Goal: Transaction & Acquisition: Purchase product/service

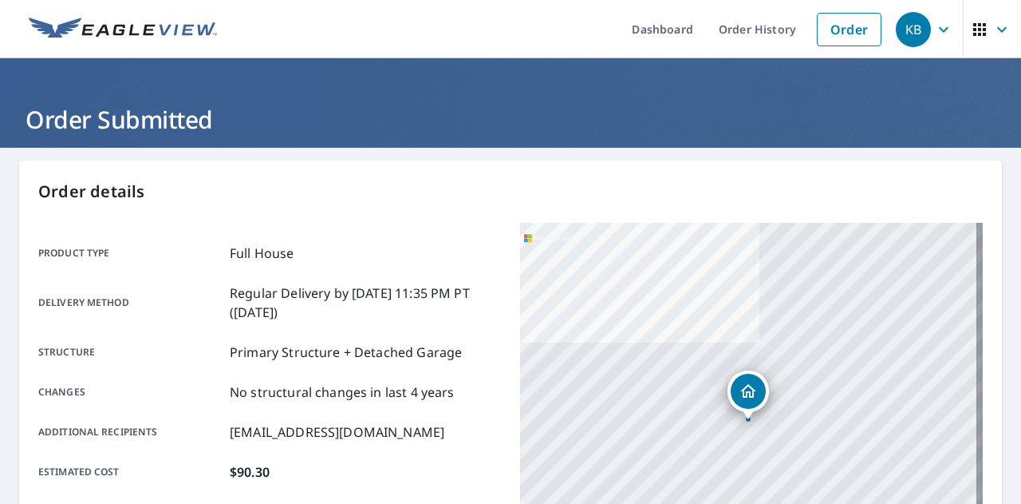
scroll to position [434, 0]
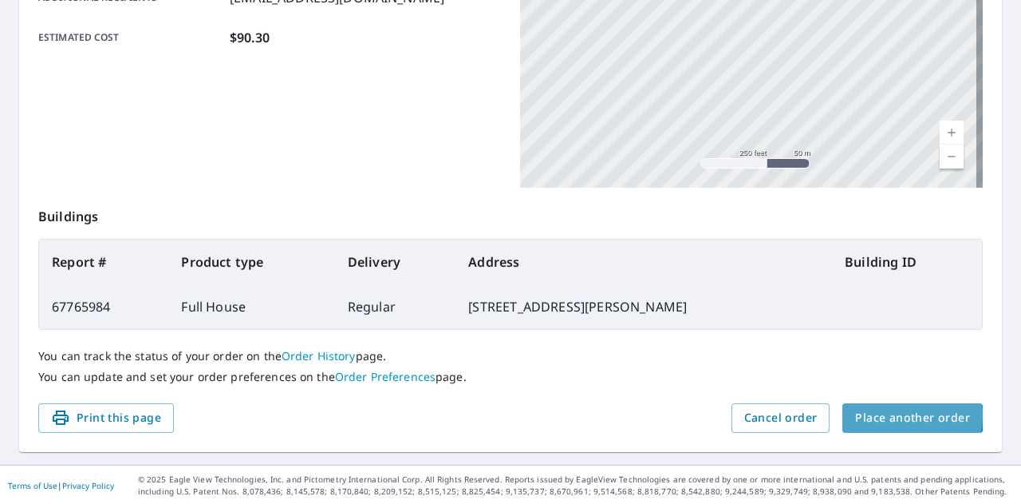
click at [883, 414] on span "Place another order" at bounding box center [912, 418] width 115 height 20
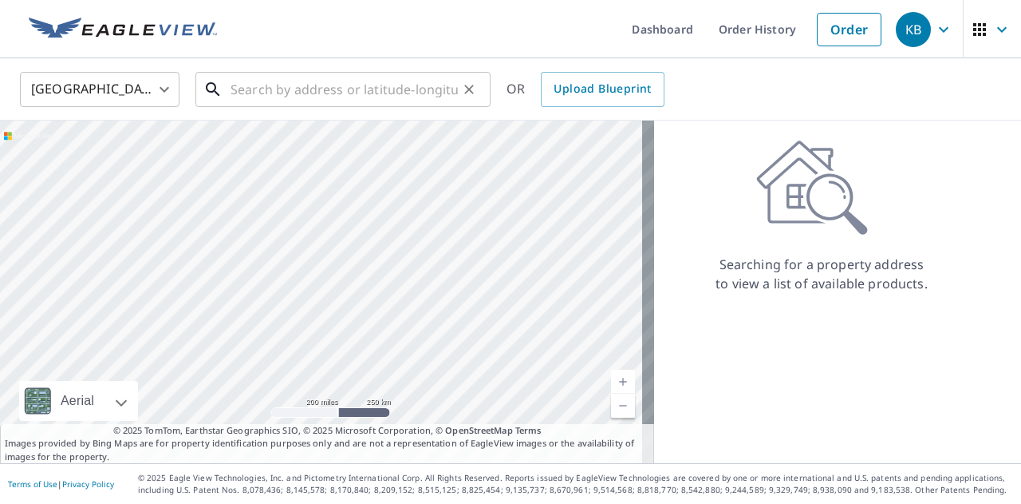
click at [357, 95] on input "text" at bounding box center [344, 89] width 227 height 45
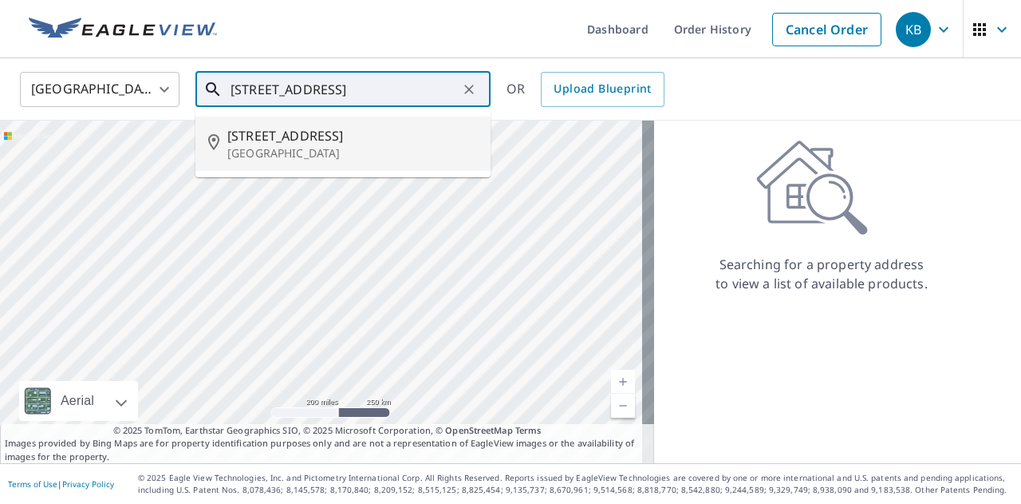
click at [300, 143] on span "[STREET_ADDRESS]" at bounding box center [352, 135] width 251 height 19
type input "[STREET_ADDRESS]"
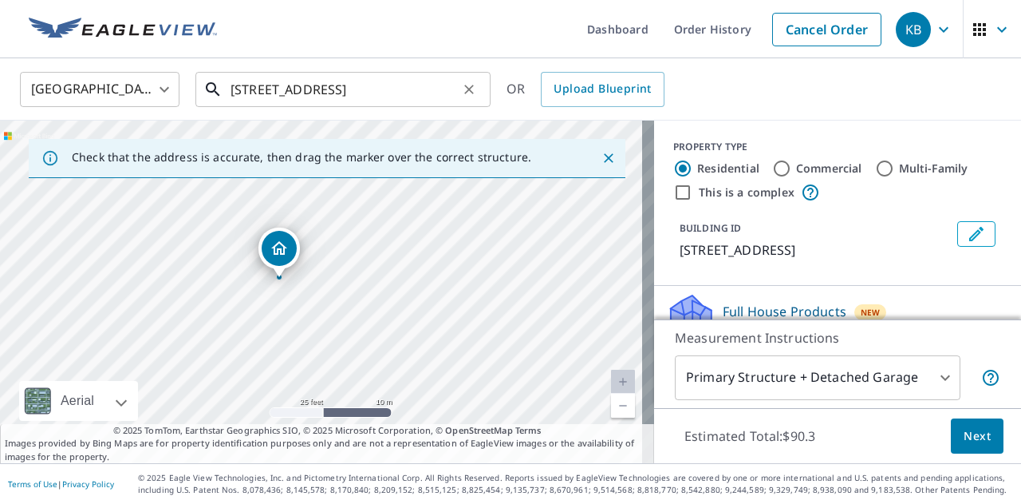
click at [323, 91] on input "[STREET_ADDRESS]" at bounding box center [344, 89] width 227 height 45
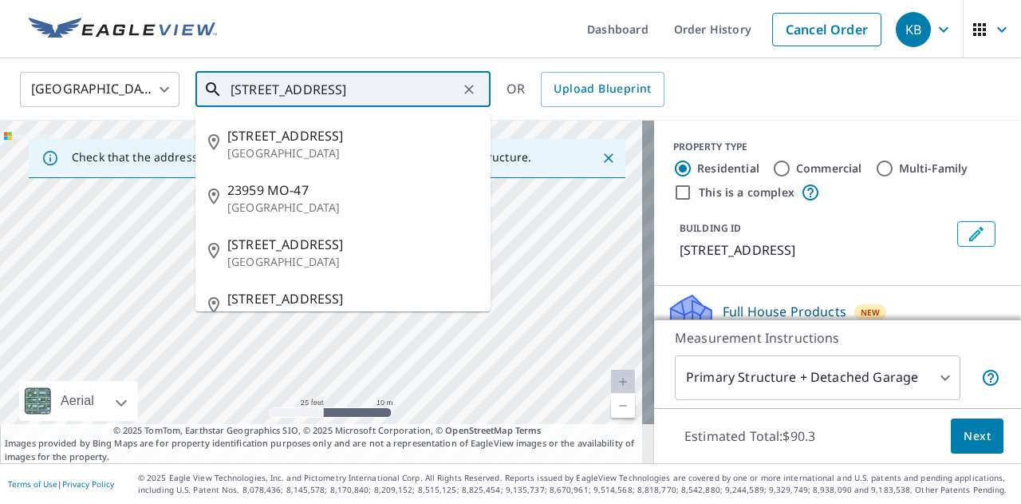
click at [323, 91] on input "[STREET_ADDRESS]" at bounding box center [344, 89] width 227 height 45
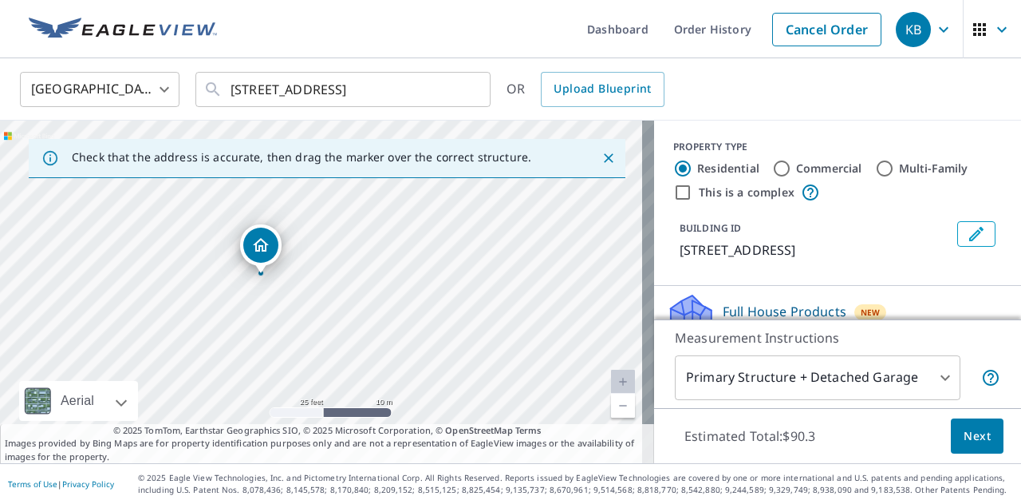
drag, startPoint x: 278, startPoint y: 278, endPoint x: 254, endPoint y: 274, distance: 24.3
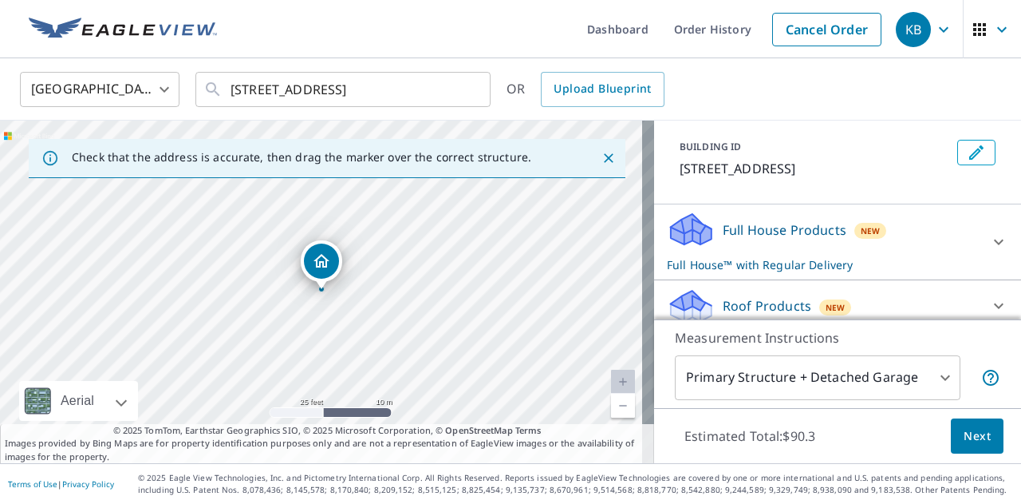
scroll to position [82, 0]
click at [721, 258] on div "Full House Products New Full House™ with Regular Delivery" at bounding box center [823, 241] width 313 height 62
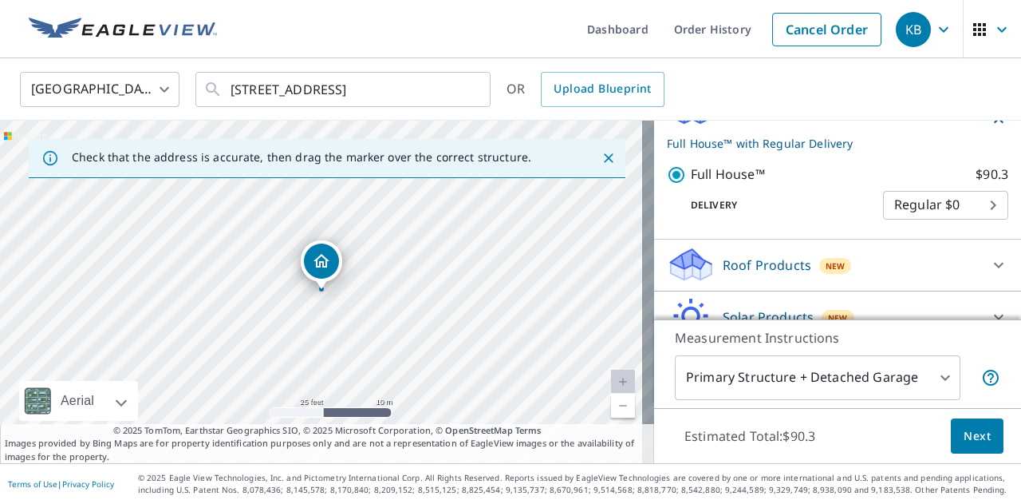
click at [970, 439] on span "Next" at bounding box center [977, 436] width 27 height 20
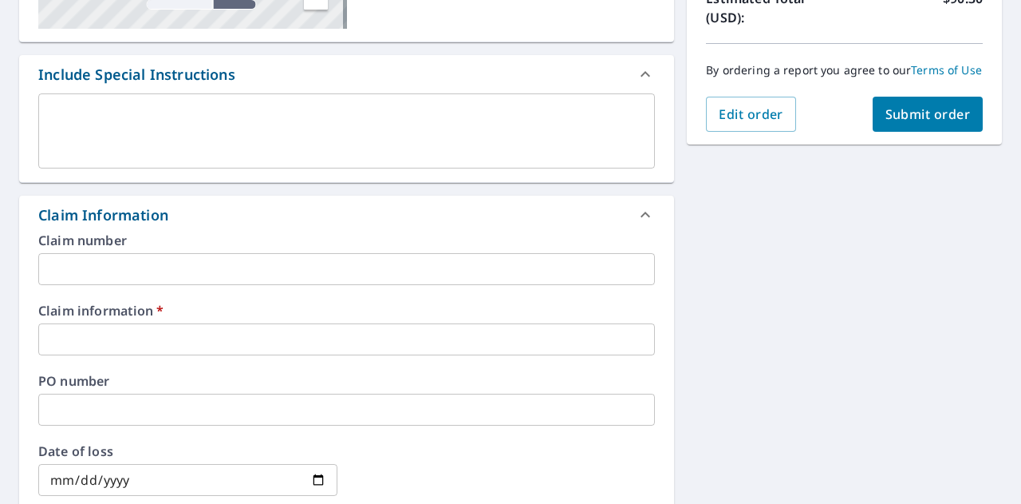
scroll to position [428, 0]
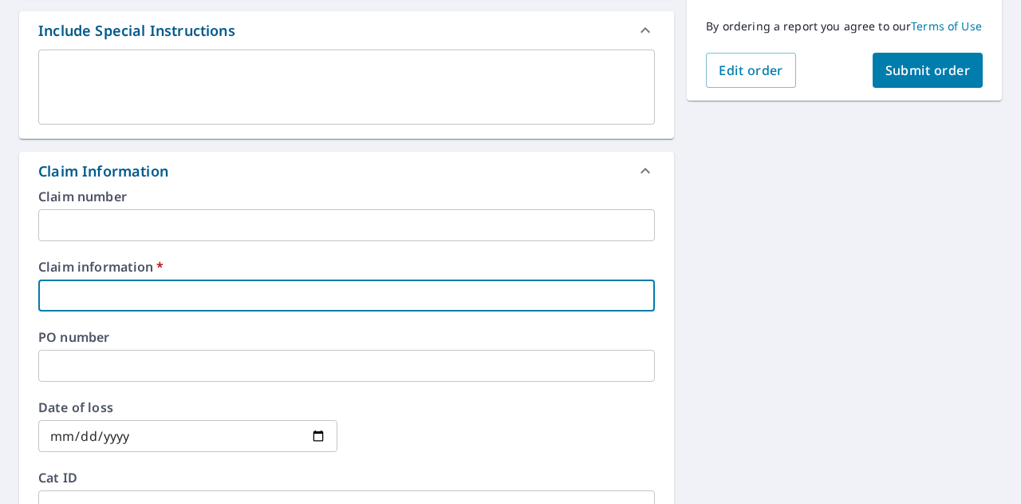
click at [156, 292] on input "text" at bounding box center [346, 295] width 617 height 32
type input "5"
checkbox input "true"
type input "55"
checkbox input "true"
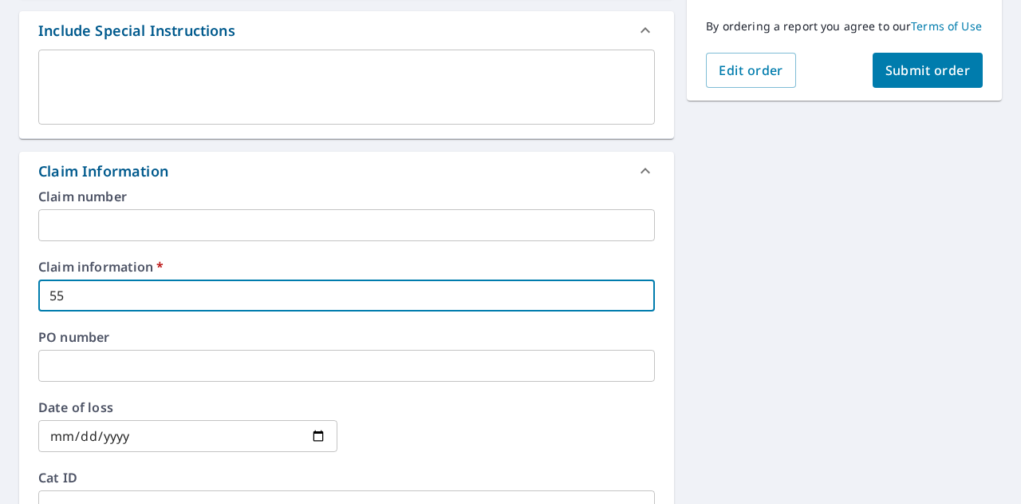
type input "553"
checkbox input "true"
type input "5536"
checkbox input "true"
type input "55360"
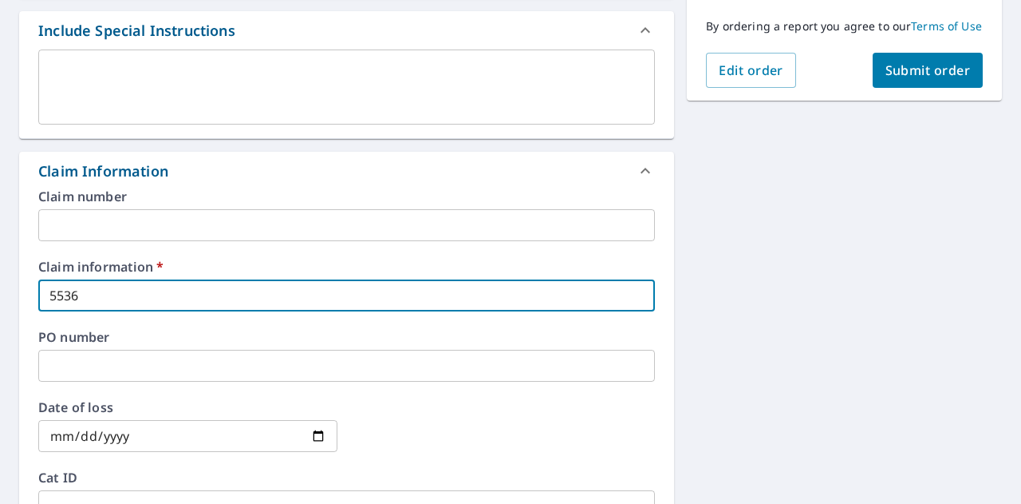
checkbox input "true"
type input "553605"
checkbox input "true"
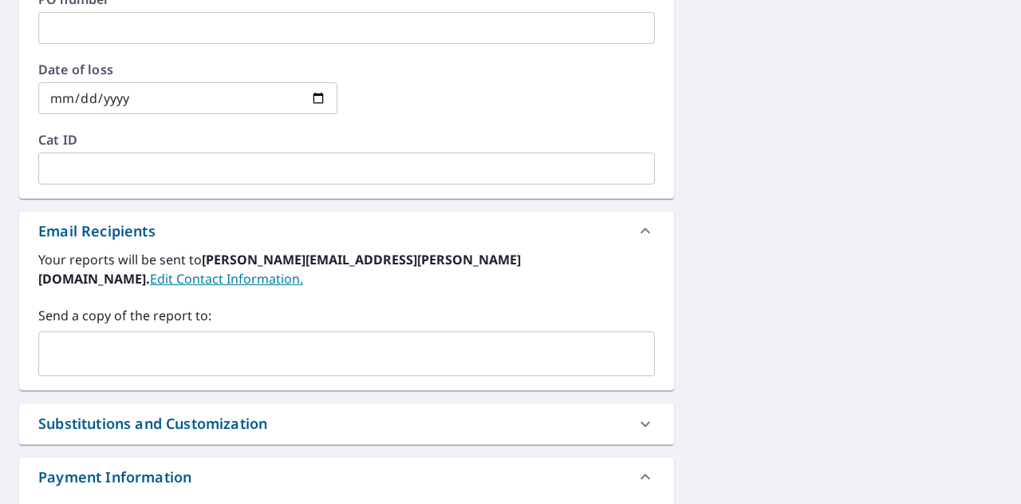
scroll to position [853, 0]
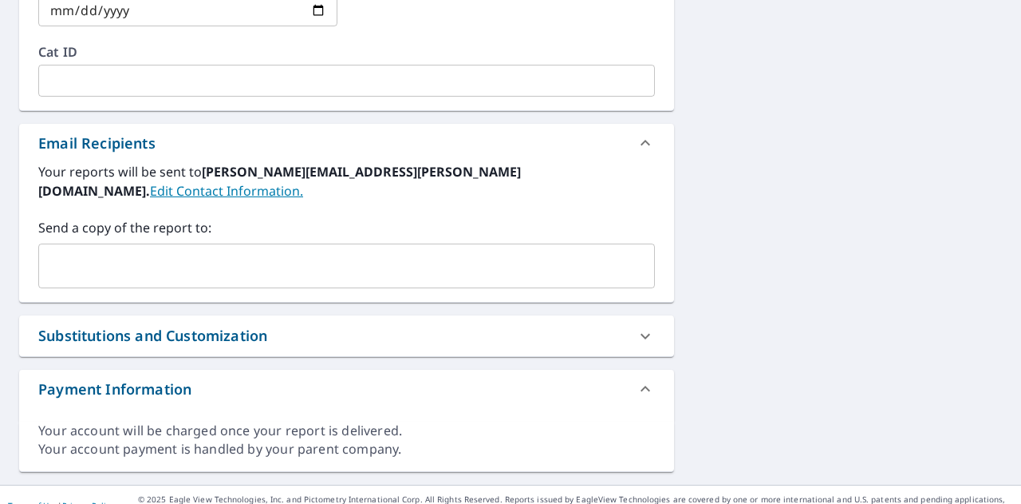
type input "553605"
click at [144, 251] on input "text" at bounding box center [334, 266] width 579 height 30
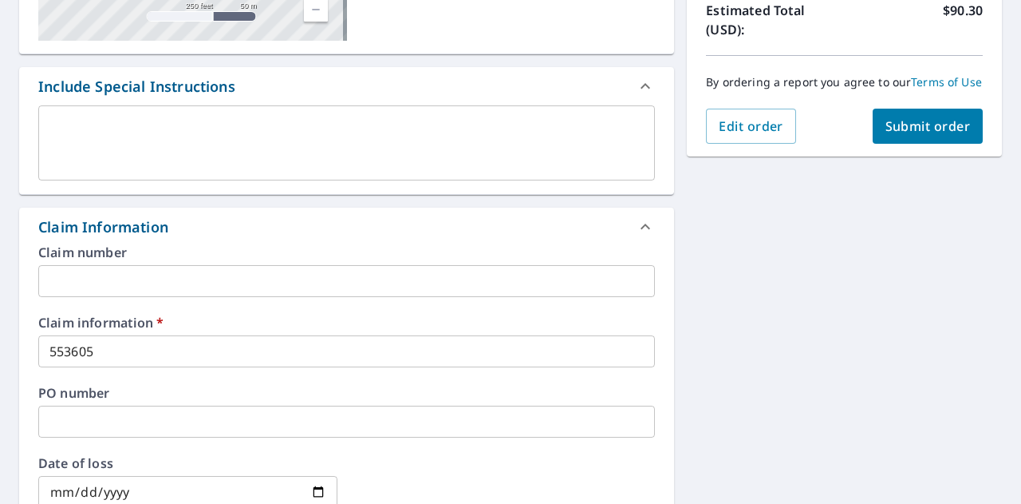
scroll to position [373, 0]
type input "[PERSON_NAME][EMAIL_ADDRESS][DOMAIN_NAME]"
click at [890, 134] on span "Submit order" at bounding box center [928, 126] width 85 height 18
checkbox input "true"
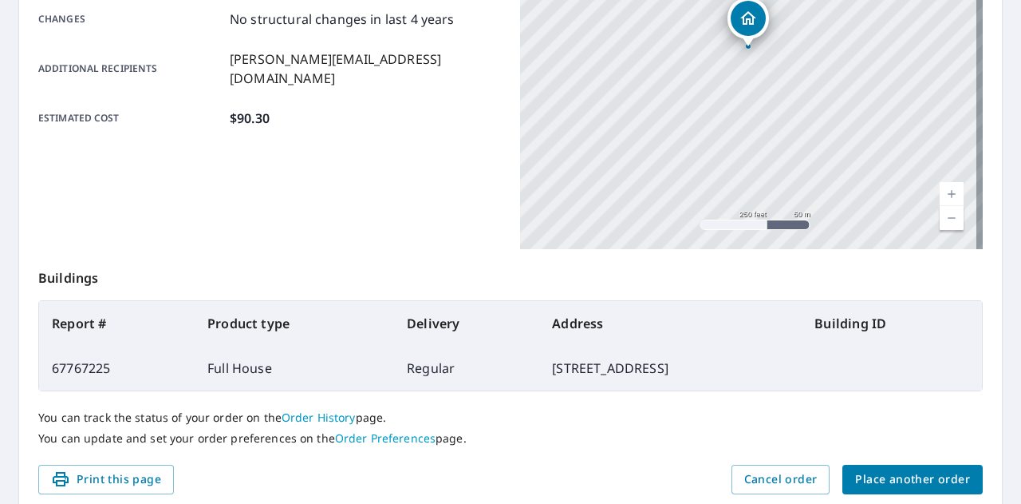
click at [908, 476] on span "Place another order" at bounding box center [912, 479] width 115 height 20
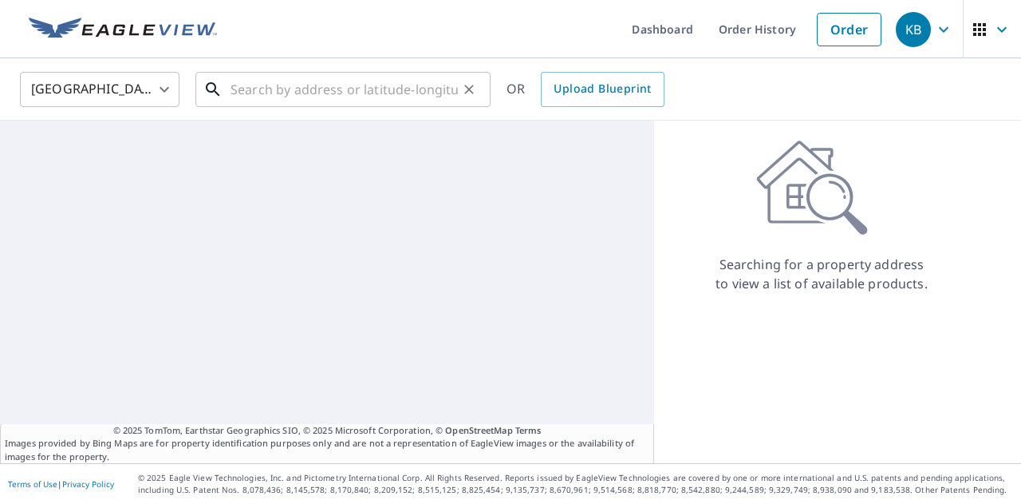
click at [305, 87] on input "text" at bounding box center [344, 89] width 227 height 45
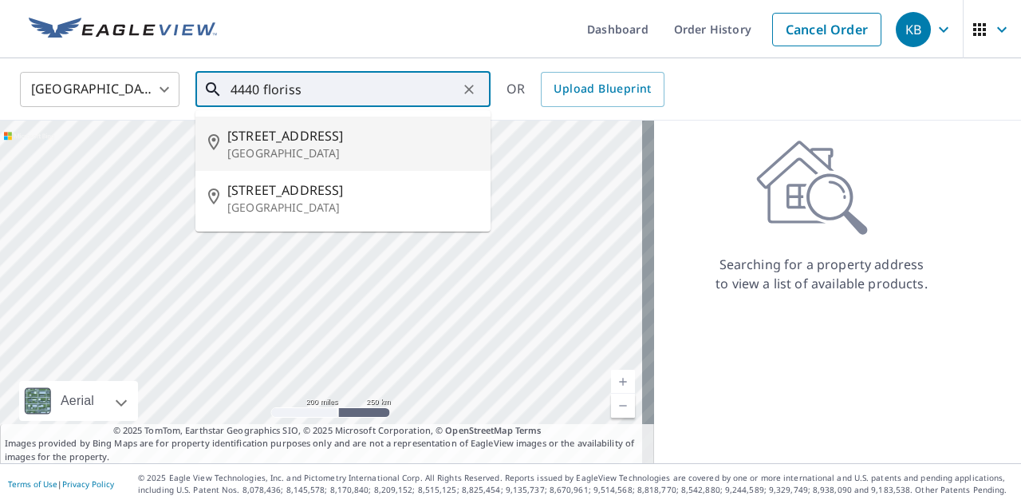
click at [297, 132] on span "[STREET_ADDRESS]" at bounding box center [352, 135] width 251 height 19
type input "[STREET_ADDRESS]"
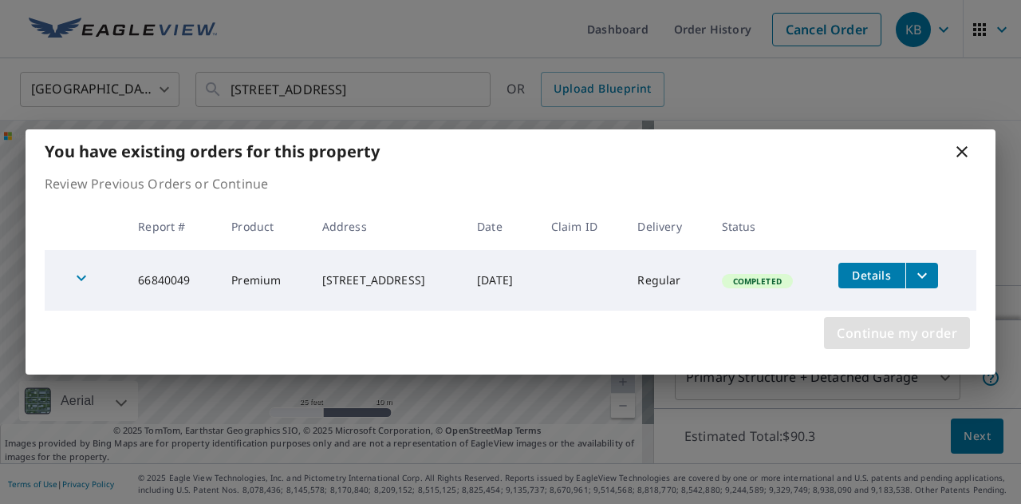
click at [906, 322] on span "Continue my order" at bounding box center [897, 333] width 120 height 22
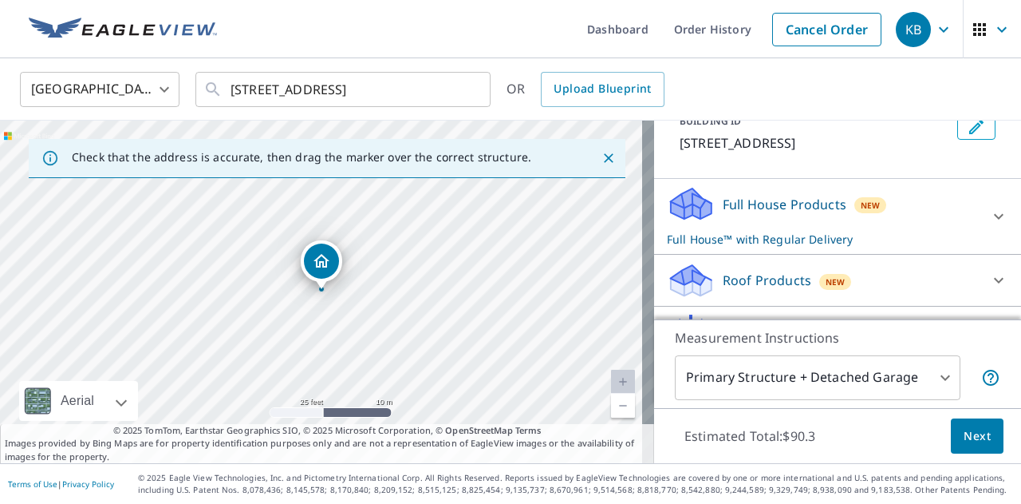
scroll to position [109, 0]
click at [768, 212] on div "Full House Products New Full House™ with Regular Delivery" at bounding box center [823, 215] width 313 height 62
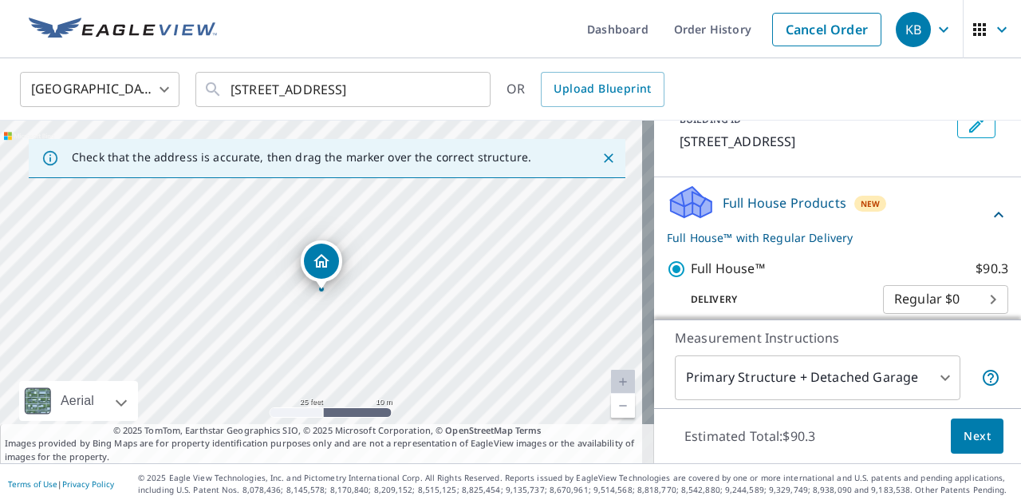
click at [964, 429] on span "Next" at bounding box center [977, 436] width 27 height 20
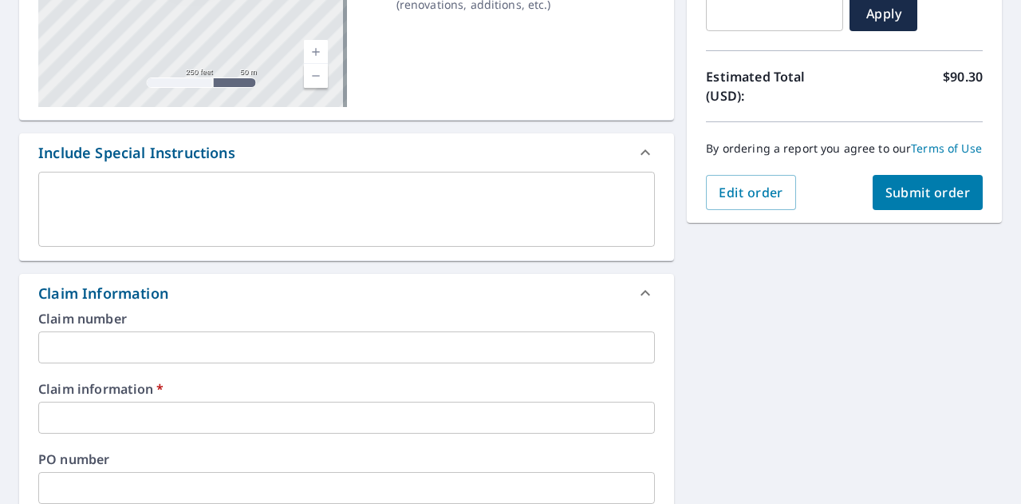
scroll to position [314, 0]
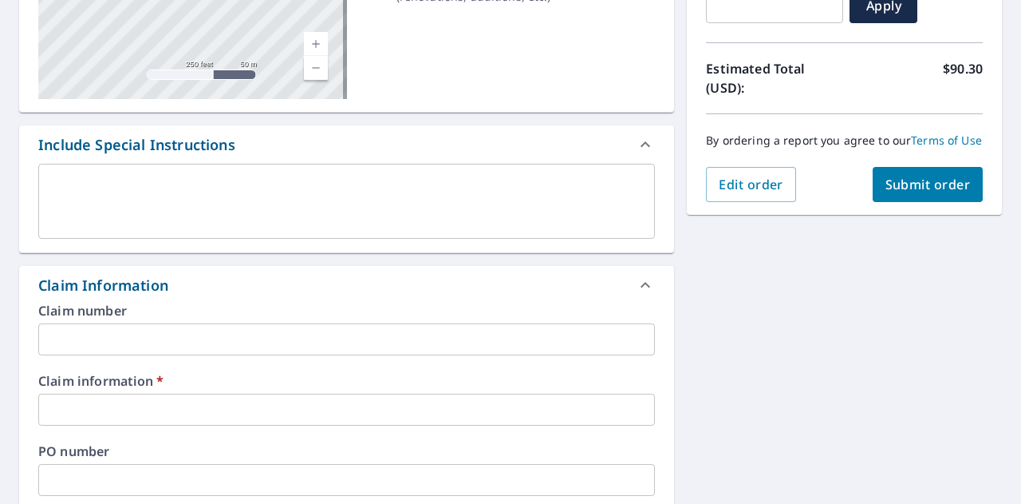
click at [140, 227] on div "x ​" at bounding box center [346, 201] width 617 height 75
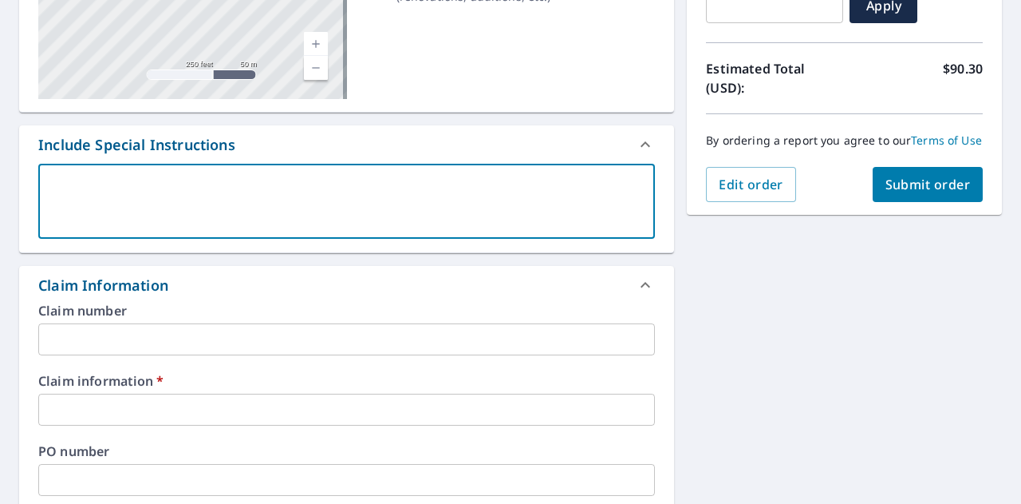
type textarea "N"
type textarea "x"
checkbox input "true"
type textarea "Ne"
type textarea "x"
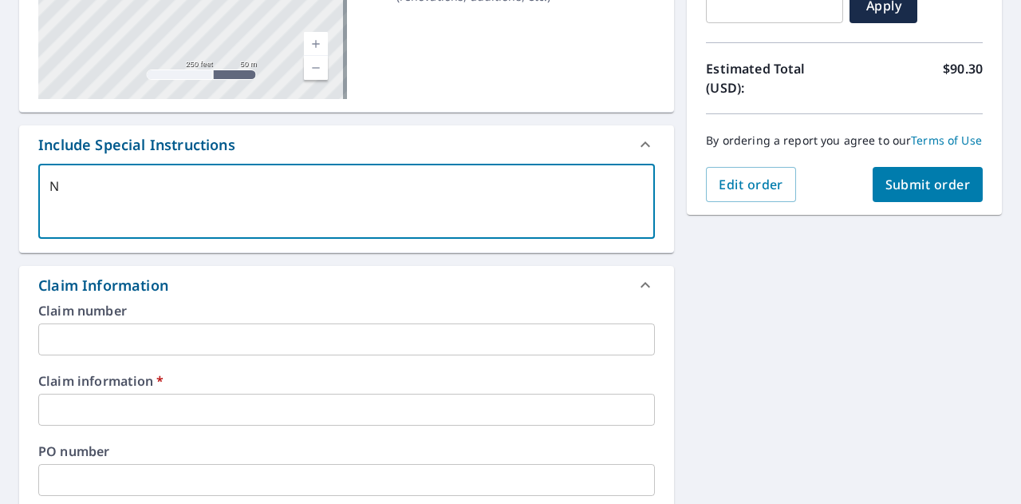
checkbox input "true"
type textarea "Nee"
type textarea "x"
checkbox input "true"
type textarea "Need"
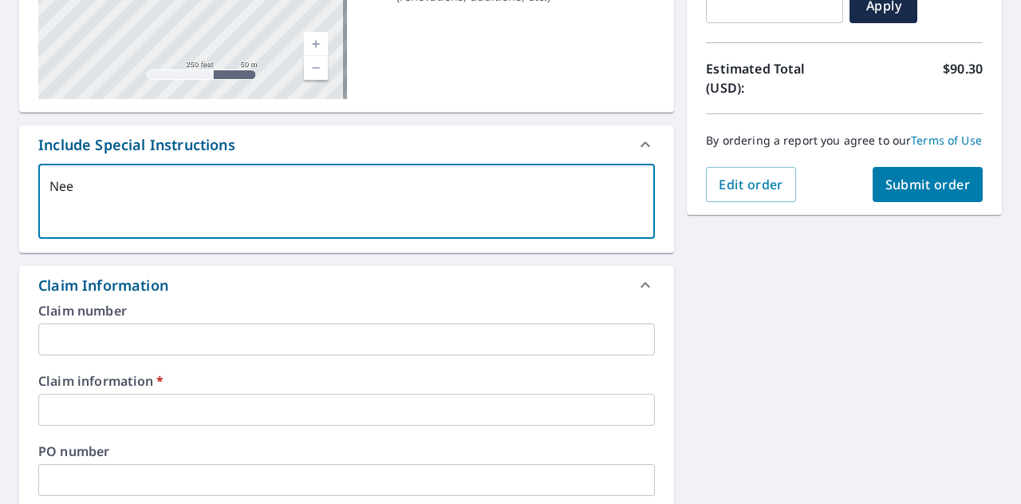
type textarea "x"
checkbox input "true"
type textarea "Need"
type textarea "x"
checkbox input "true"
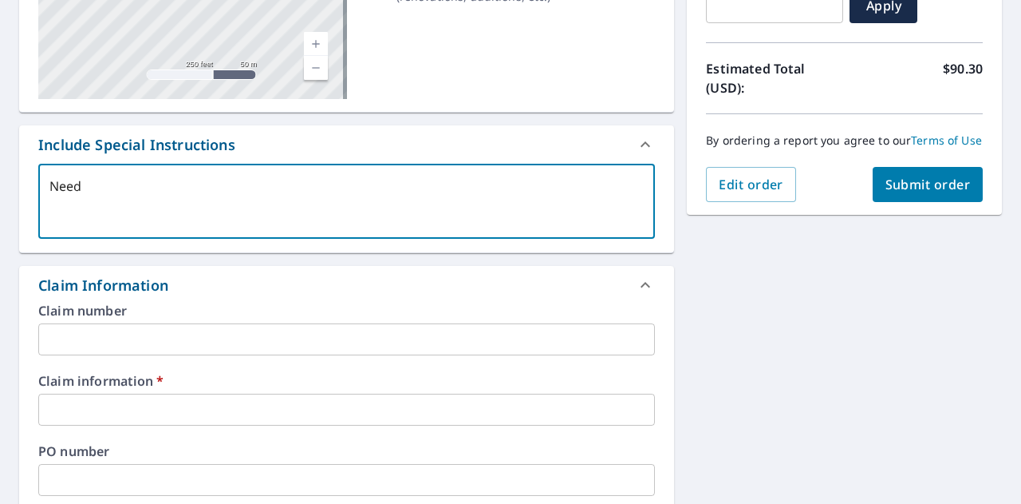
type textarea "Need w"
type textarea "x"
checkbox input "true"
type textarea "Need wa"
type textarea "x"
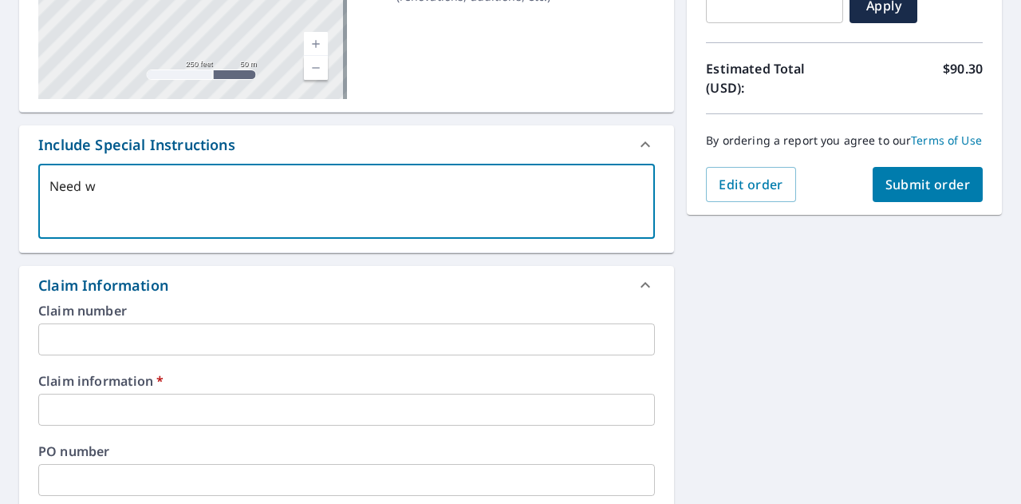
checkbox input "true"
type textarea "Need wal"
type textarea "x"
checkbox input "true"
type textarea "Need wall"
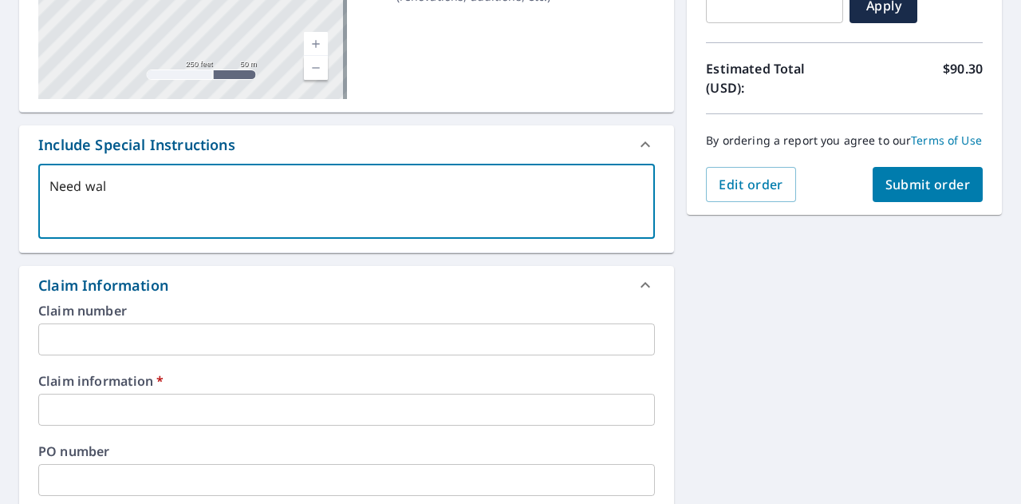
type textarea "x"
checkbox input "true"
type textarea "Need wall"
type textarea "x"
checkbox input "true"
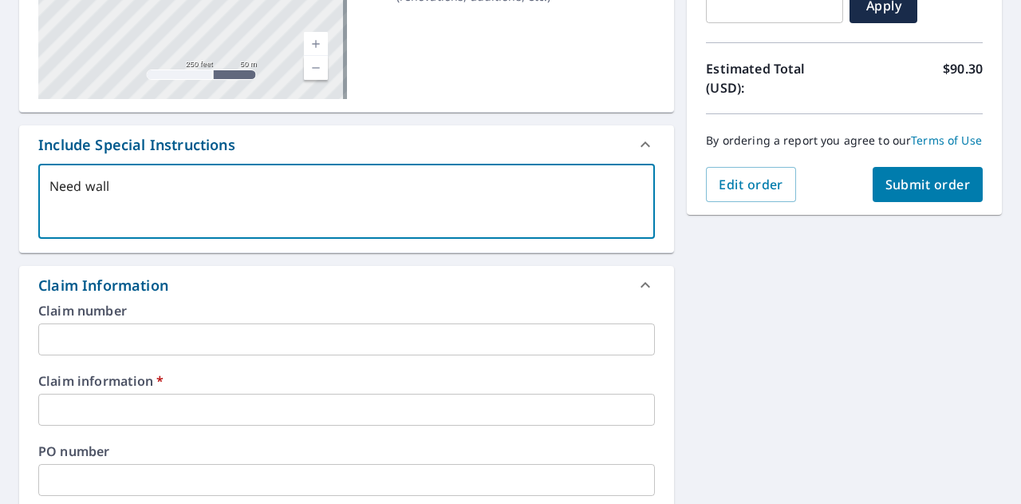
type textarea "Need wall r"
type textarea "x"
checkbox input "true"
type textarea "Need wall rep"
type textarea "x"
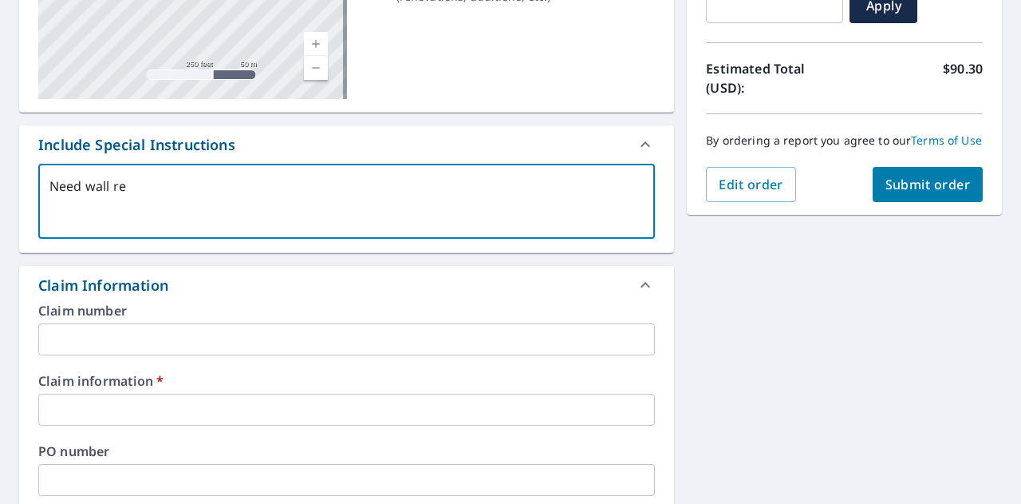
checkbox input "true"
type textarea "Need wall repo"
type textarea "x"
checkbox input "true"
type textarea "Need wall repor"
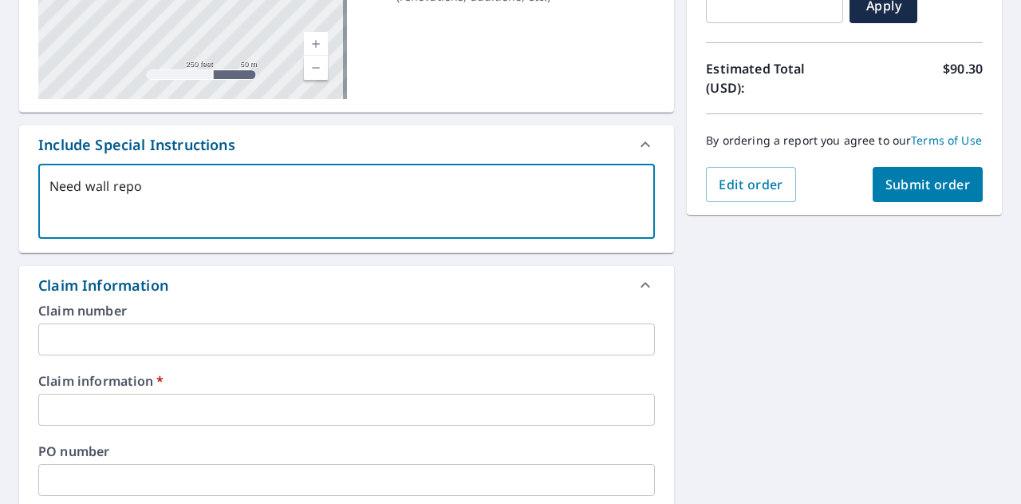
type textarea "x"
checkbox input "true"
type textarea "Need wall report"
type textarea "x"
checkbox input "true"
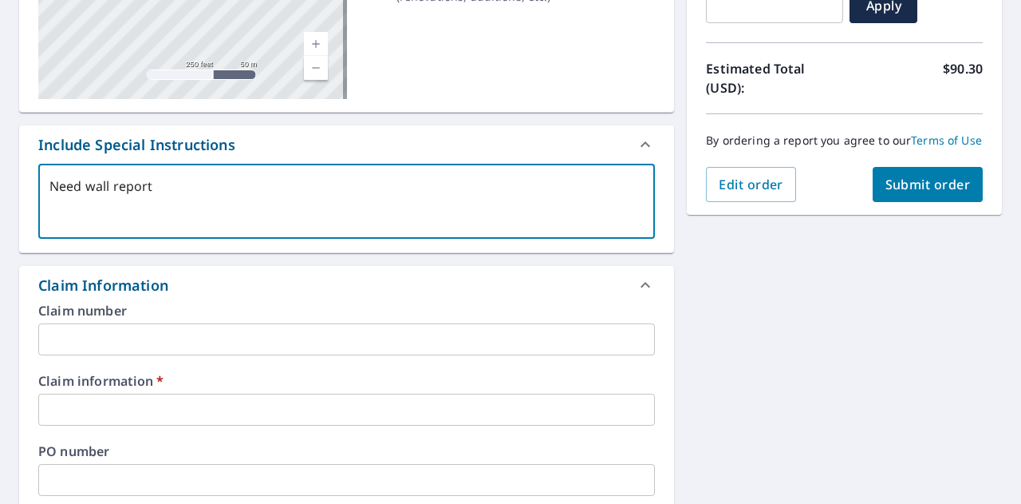
type textarea "Need wall report"
type textarea "x"
checkbox input "true"
type textarea "Need wall report"
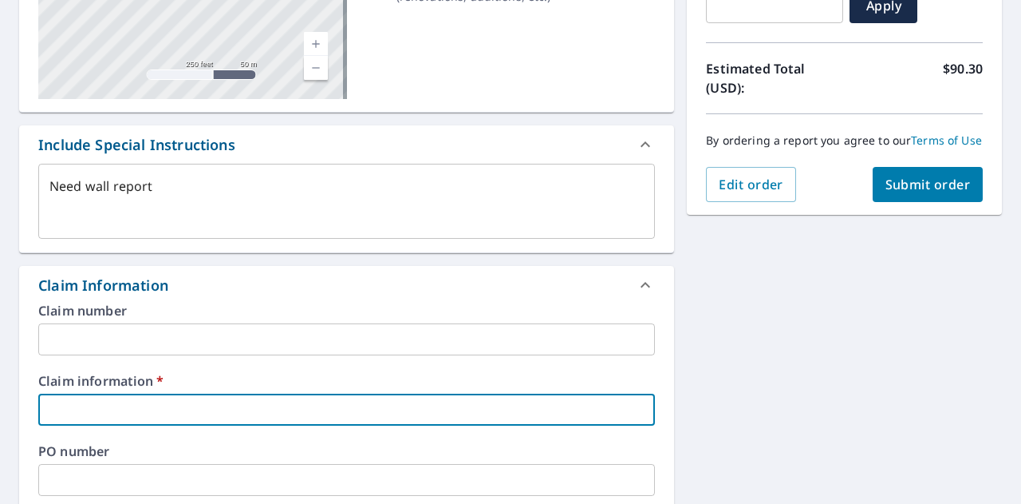
click at [157, 421] on input "text" at bounding box center [346, 409] width 617 height 32
type textarea "x"
type input "5"
checkbox input "true"
type textarea "x"
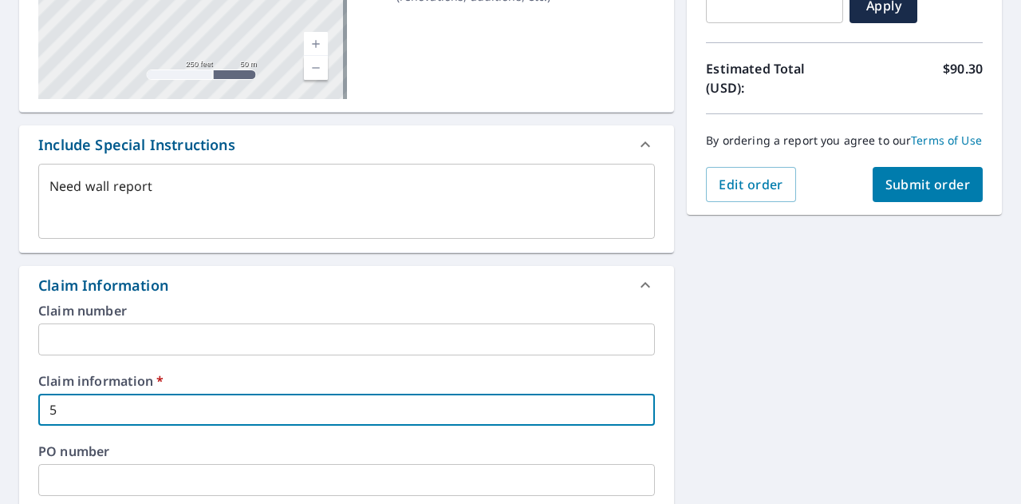
type input "55"
checkbox input "true"
type textarea "x"
type input "553"
checkbox input "true"
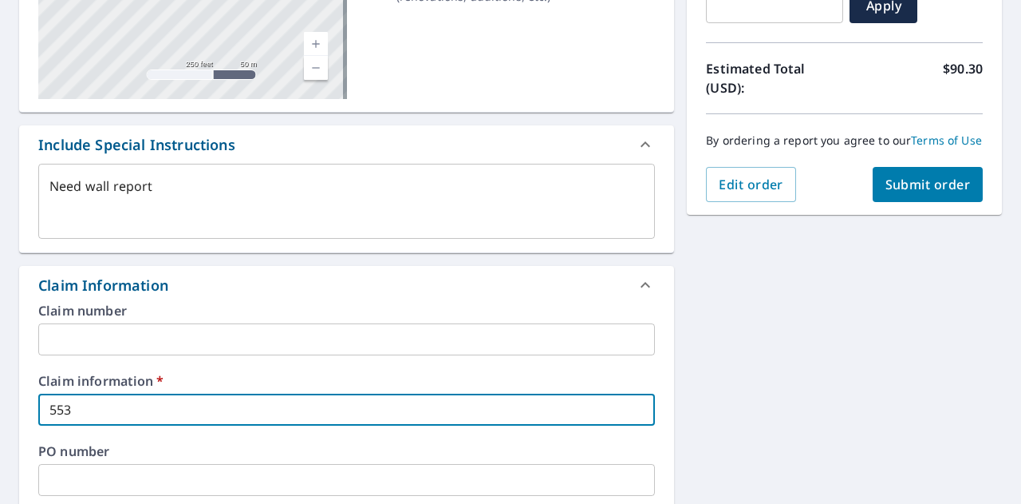
type textarea "x"
type input "5536"
checkbox input "true"
type textarea "x"
type input "55360"
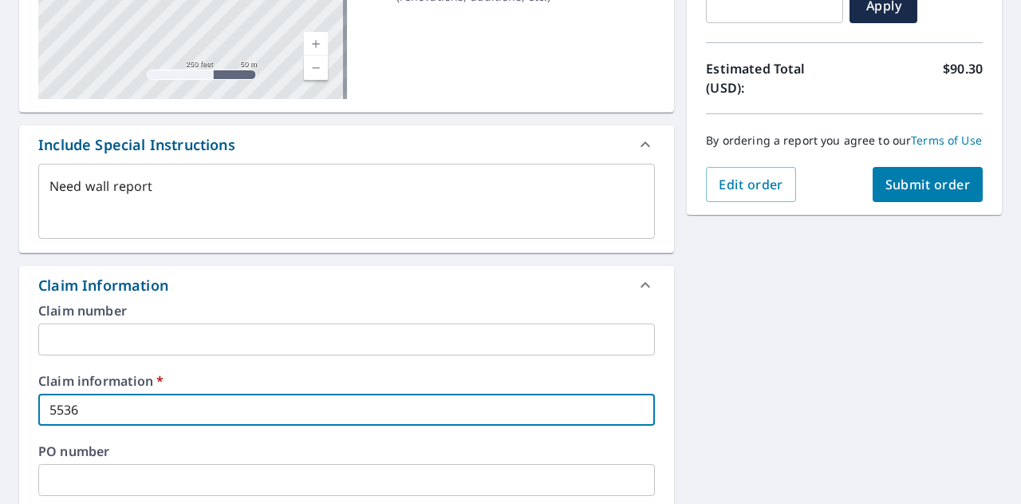
checkbox input "true"
type textarea "x"
type input "553605"
checkbox input "true"
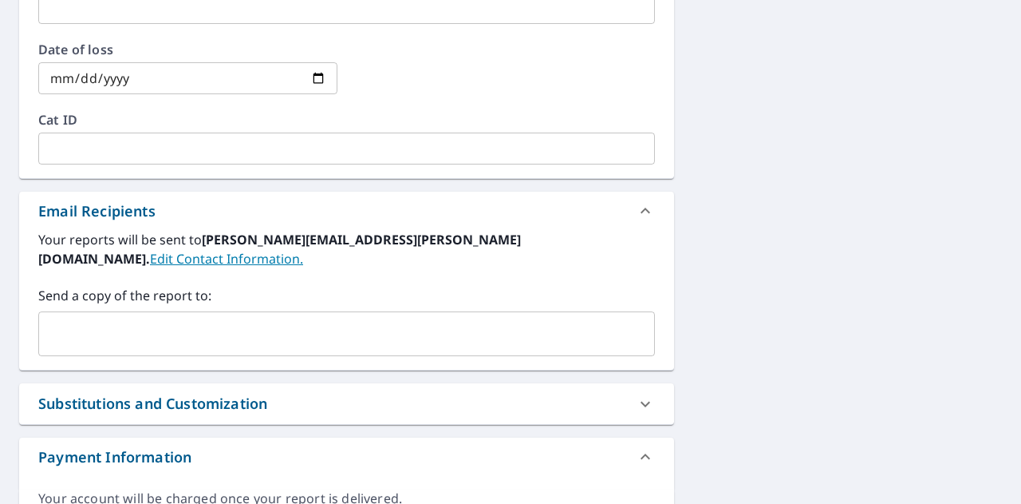
scroll to position [788, 0]
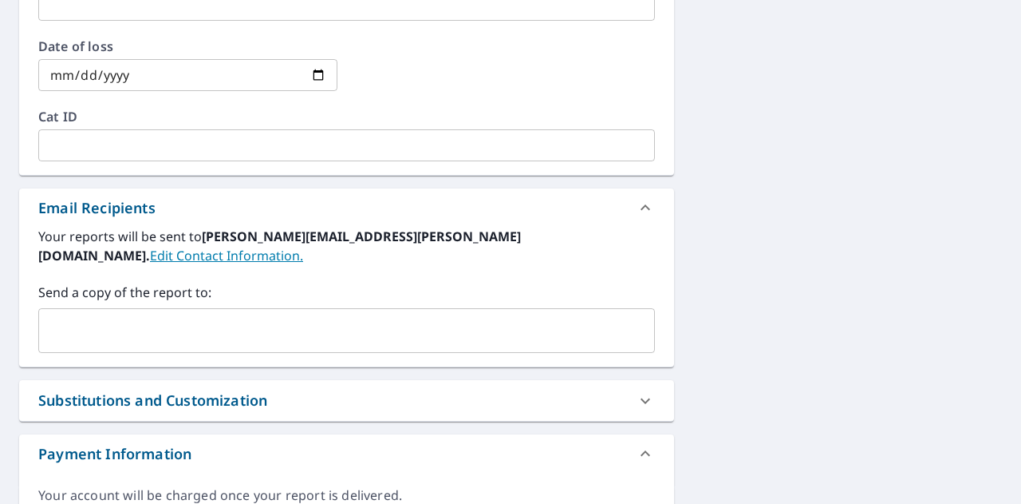
type input "553605"
click at [130, 286] on div "Send a copy of the report to: ​" at bounding box center [346, 317] width 617 height 70
click at [124, 315] on input "text" at bounding box center [334, 330] width 579 height 30
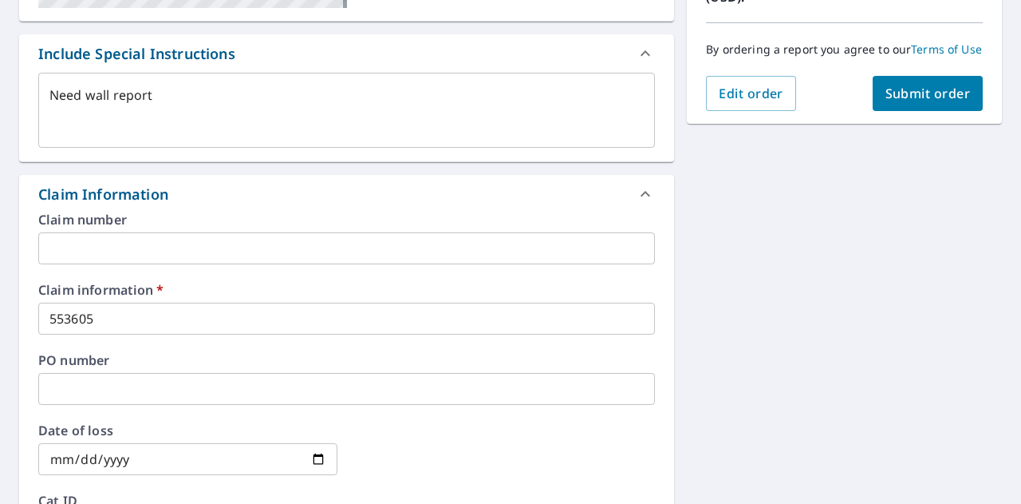
scroll to position [402, 0]
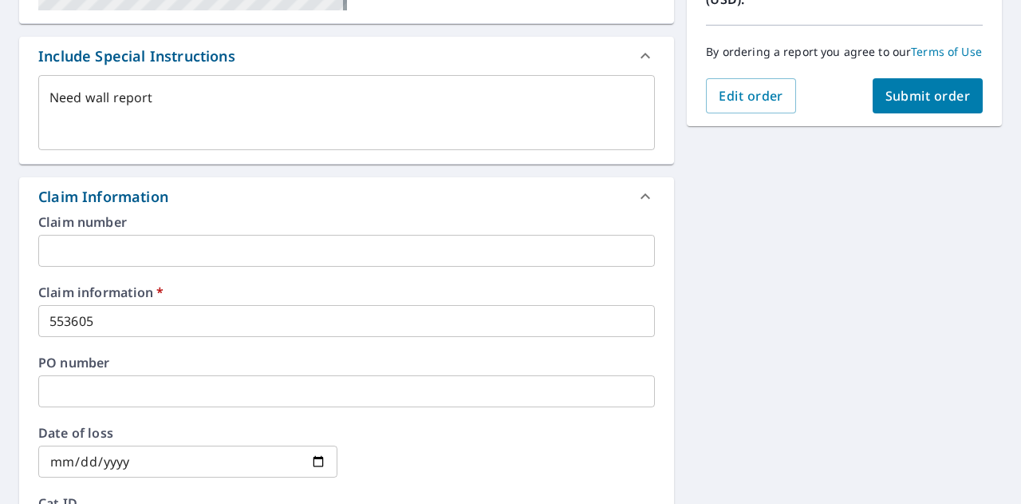
type input "[EMAIL_ADDRESS][DOMAIN_NAME]"
click at [899, 98] on button "Submit order" at bounding box center [928, 95] width 111 height 35
type textarea "x"
checkbox input "true"
